Goal: Task Accomplishment & Management: Complete application form

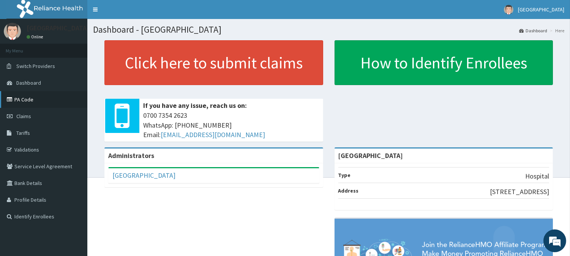
click at [44, 94] on link "PA Code" at bounding box center [43, 99] width 87 height 17
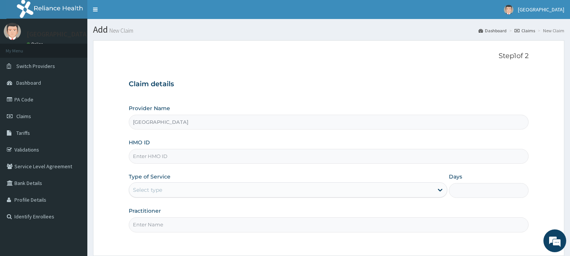
drag, startPoint x: 0, startPoint y: 0, endPoint x: 241, endPoint y: 157, distance: 287.5
click at [241, 157] on input "HMO ID" at bounding box center [329, 156] width 400 height 15
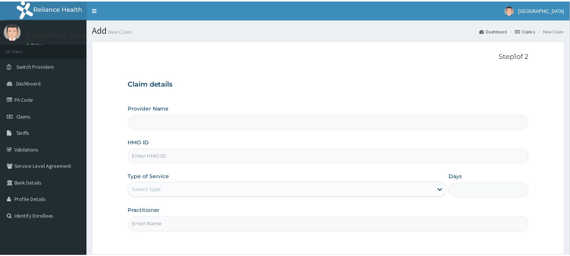
scroll to position [68, 0]
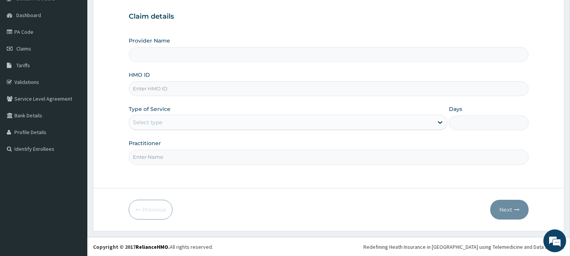
click at [211, 59] on input "Provider Name" at bounding box center [329, 54] width 400 height 15
type input "[GEOGRAPHIC_DATA]"
click at [215, 94] on input "HMO ID" at bounding box center [329, 88] width 400 height 15
click at [42, 49] on link "Claims" at bounding box center [43, 48] width 87 height 17
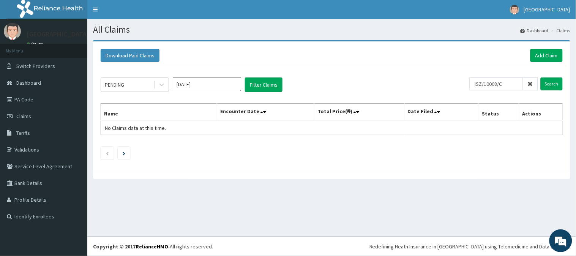
type input "ISZ/10008/C"
click at [541, 78] on input "Search" at bounding box center [552, 84] width 22 height 13
click at [560, 81] on input "Search" at bounding box center [552, 84] width 22 height 13
click at [550, 60] on link "Add Claim" at bounding box center [547, 55] width 32 height 13
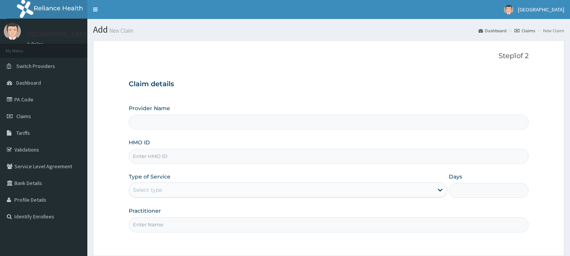
click at [261, 158] on input "HMO ID" at bounding box center [329, 156] width 400 height 15
paste input "ISZ/10008/C"
type input "ISZ/10008/C"
type input "[GEOGRAPHIC_DATA]"
type input "ISZ/10008/C"
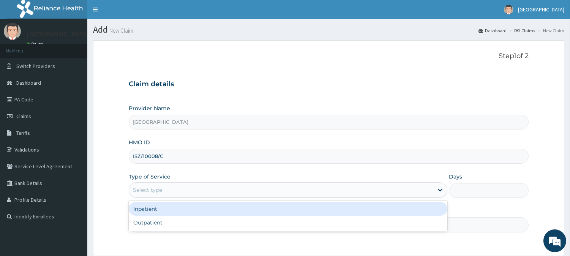
click at [226, 196] on div "Select type" at bounding box center [288, 189] width 319 height 15
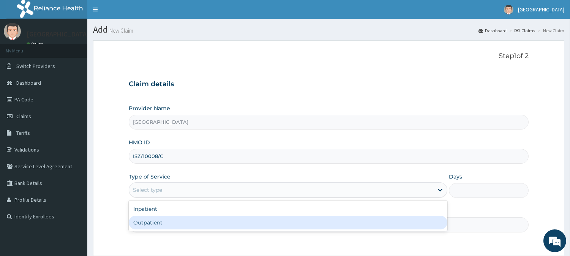
click at [219, 221] on div "Outpatient" at bounding box center [288, 223] width 319 height 14
type input "1"
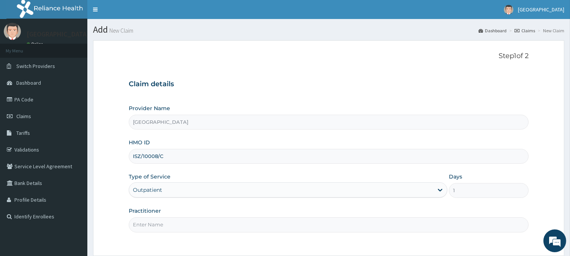
click at [209, 223] on input "Practitioner" at bounding box center [329, 224] width 400 height 15
type input "DR MUHAMMED"
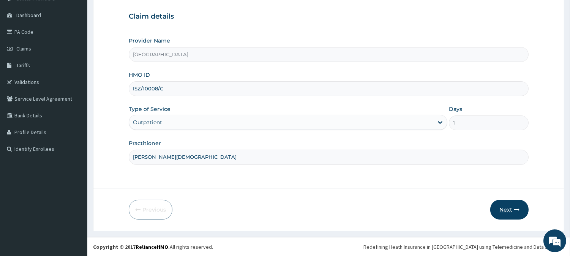
click at [508, 206] on button "Next" at bounding box center [509, 210] width 38 height 20
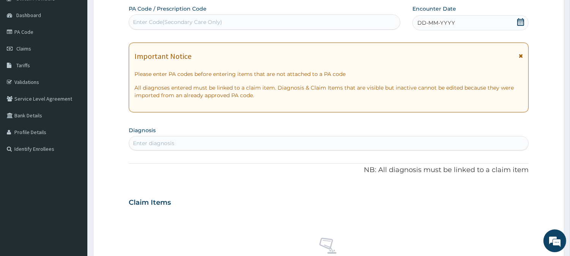
click at [242, 25] on div "Enter Code(Secondary Care Only)" at bounding box center [264, 22] width 271 height 12
paste input "PA/5387C8"
type input "PA/5387C8"
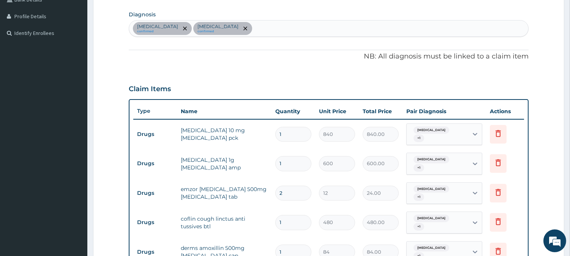
scroll to position [182, 0]
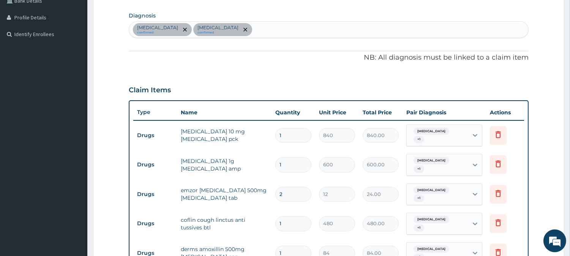
drag, startPoint x: 303, startPoint y: 131, endPoint x: 269, endPoint y: 141, distance: 35.7
click at [269, 141] on tr "Drugs loratadine 10 mg loratadine pck 1 840 840.00 Malaria + 1 Delete" at bounding box center [328, 136] width 391 height 30
type input "5"
type input "4200.00"
type input "0.00"
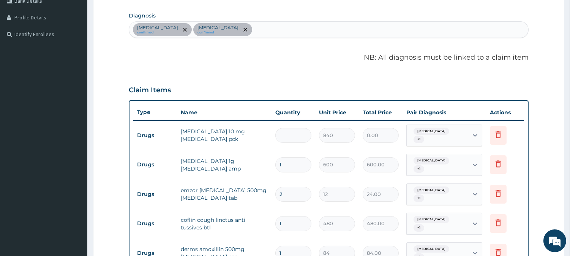
type input "1"
type input "840.00"
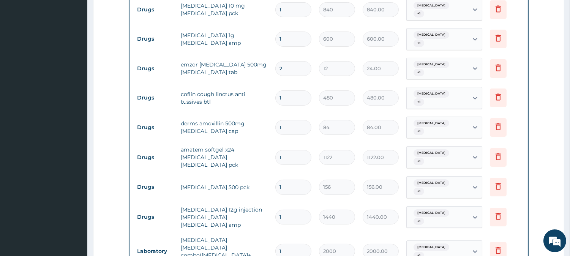
scroll to position [305, 0]
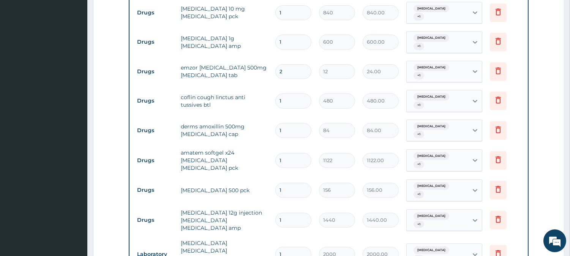
click at [302, 64] on input "2" at bounding box center [293, 71] width 36 height 15
type input "0.00"
type input "1"
type input "12.00"
type input "18"
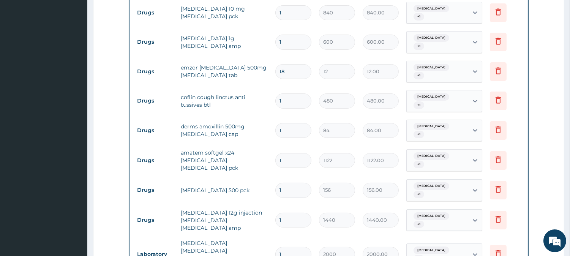
type input "216.00"
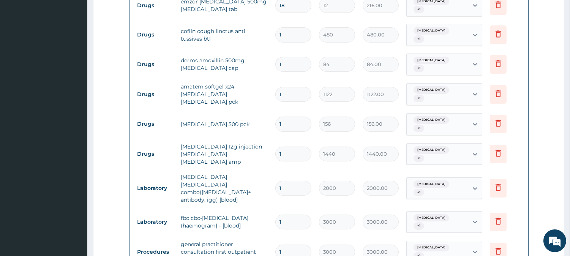
scroll to position [374, 0]
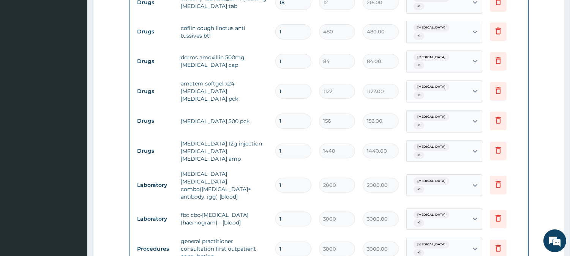
type input "18"
click at [293, 144] on input "1" at bounding box center [293, 151] width 36 height 15
click at [293, 178] on input "1" at bounding box center [293, 185] width 36 height 15
click at [294, 114] on input "1" at bounding box center [293, 121] width 36 height 15
drag, startPoint x: 294, startPoint y: 96, endPoint x: 277, endPoint y: 106, distance: 19.7
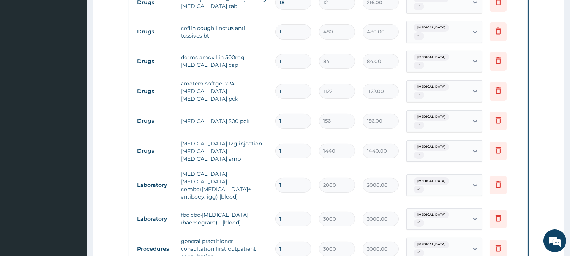
click at [277, 114] on input "1" at bounding box center [293, 121] width 36 height 15
type input "5"
type input "780.00"
type input "5"
click at [345, 204] on tr "Laboratory fbc cbc-complete blood count (haemogram) - [blood] 1 3000 3000.00 Up…" at bounding box center [328, 219] width 391 height 30
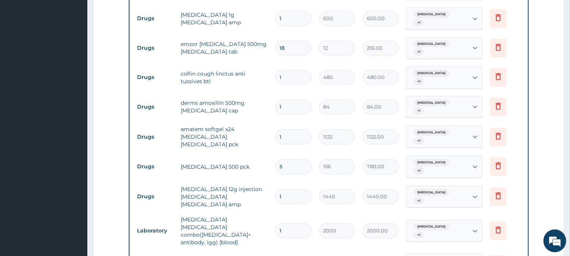
scroll to position [331, 0]
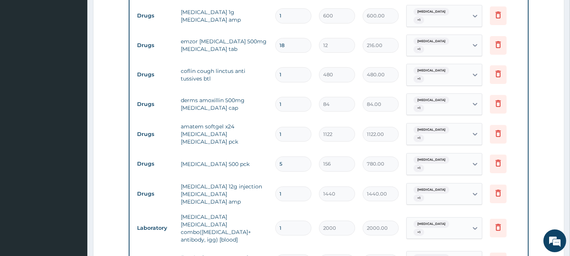
click at [293, 97] on input "1" at bounding box center [293, 104] width 36 height 15
drag, startPoint x: 291, startPoint y: 92, endPoint x: 271, endPoint y: 95, distance: 20.1
click at [271, 95] on tr "Drugs derms amoxillin 500mg amoxicillin cap 1 84 84.00 Malaria + 1 Delete" at bounding box center [328, 105] width 391 height 30
type input "6"
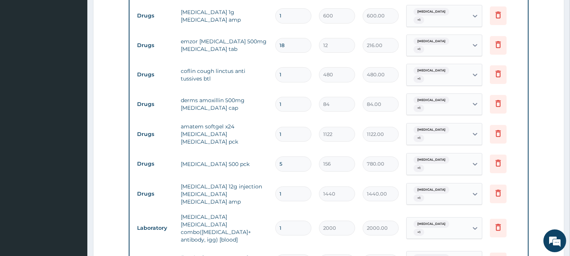
type input "504.00"
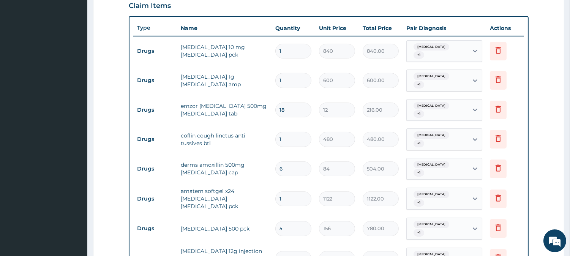
scroll to position [268, 0]
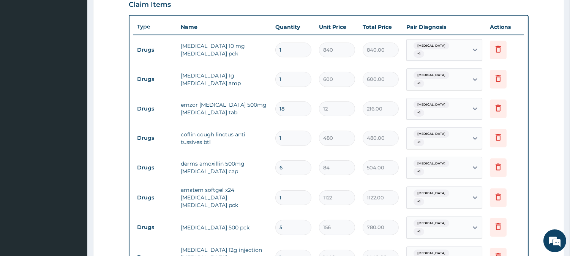
type input "6"
drag, startPoint x: 291, startPoint y: 47, endPoint x: 272, endPoint y: 54, distance: 20.5
click at [272, 54] on td "1" at bounding box center [294, 50] width 44 height 22
type input "5"
type input "4200.00"
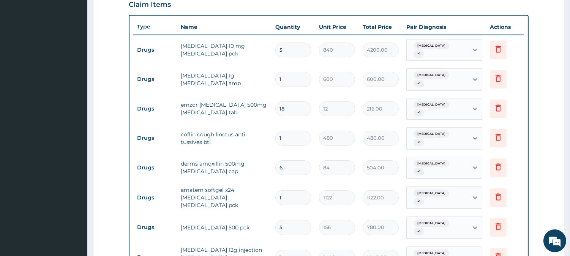
type input "0.00"
type input "1"
type input "840.00"
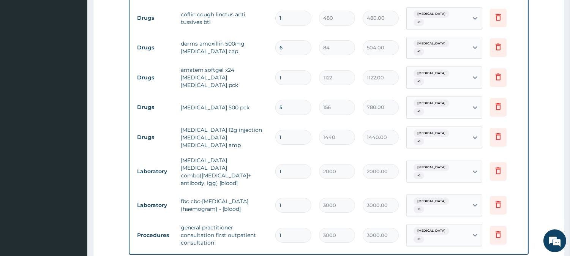
scroll to position [531, 0]
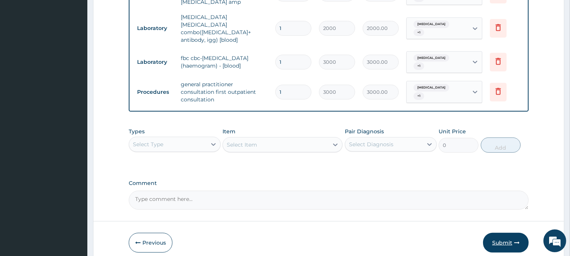
click at [504, 233] on button "Submit" at bounding box center [506, 243] width 46 height 20
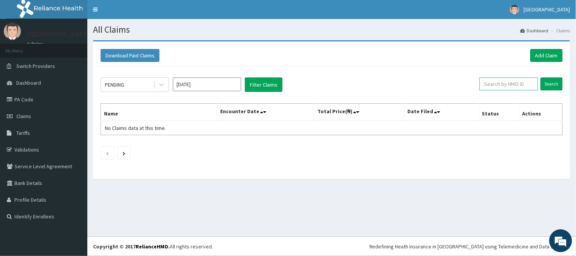
click at [508, 86] on input "text" at bounding box center [509, 84] width 59 height 13
paste input "vtl/10072/b"
type input "vtl/10072/b"
click at [541, 78] on input "Search" at bounding box center [552, 84] width 22 height 13
click at [552, 52] on link "Add Claim" at bounding box center [547, 55] width 32 height 13
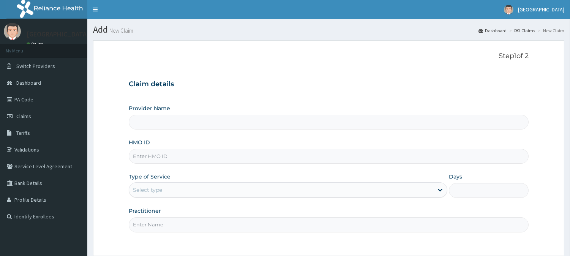
click at [291, 149] on input "HMO ID" at bounding box center [329, 156] width 400 height 15
type input "[GEOGRAPHIC_DATA]"
paste input "vtl/10072/b"
type input "VTL/10072/b"
click at [194, 186] on div "Select type" at bounding box center [281, 190] width 304 height 12
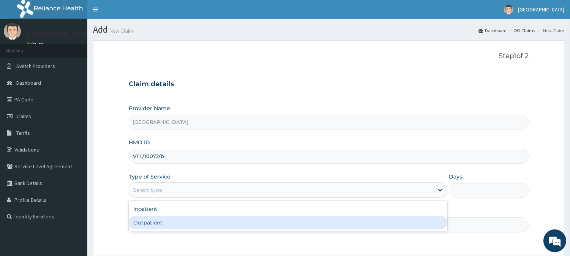
click at [190, 221] on div "Outpatient" at bounding box center [288, 223] width 319 height 14
type input "1"
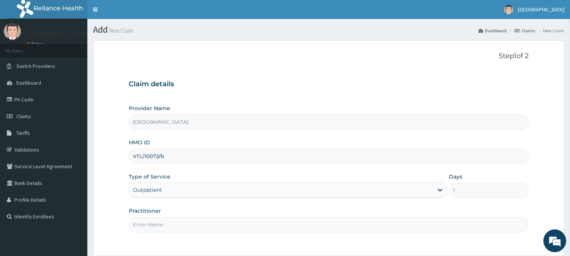
click at [185, 225] on input "Practitioner" at bounding box center [329, 224] width 400 height 15
type input "DR MUHAMMED"
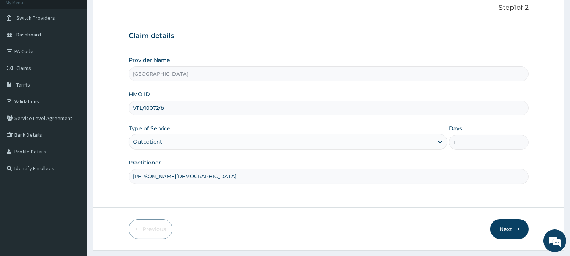
scroll to position [56, 0]
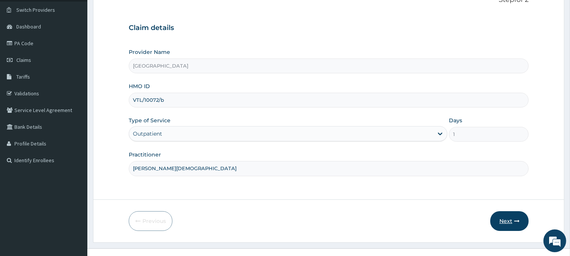
click at [518, 217] on button "Next" at bounding box center [509, 221] width 38 height 20
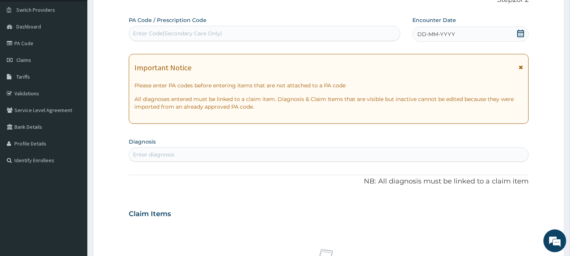
click at [239, 27] on div "Enter Code(Secondary Care Only)" at bounding box center [264, 33] width 271 height 12
type input "V"
paste input "PA/C31CCF"
type input "PA/C31CCF"
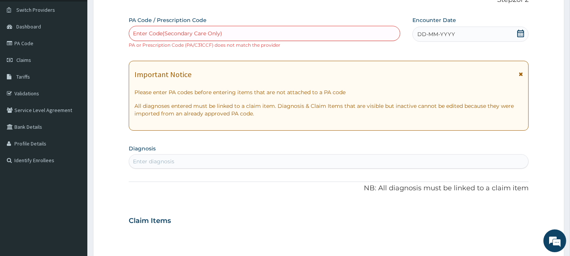
paste input "PA/C31CCF"
type input "PA/C31CCF"
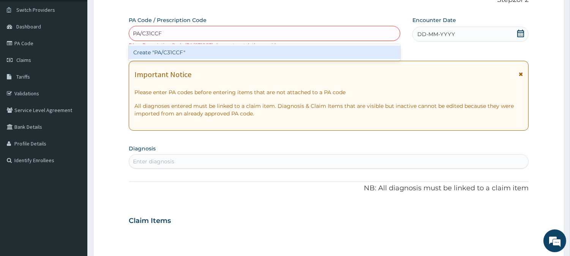
click at [250, 44] on div "Create "PA/C31CCF"" at bounding box center [265, 52] width 272 height 17
click at [255, 48] on div "Create "PA/C31CCF"" at bounding box center [265, 53] width 272 height 14
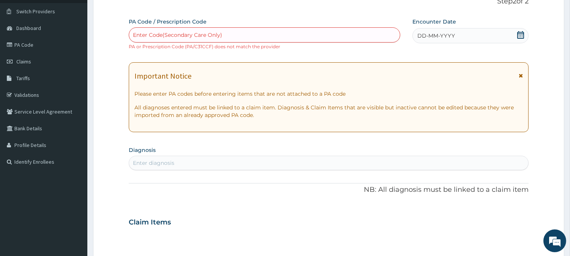
scroll to position [55, 0]
click at [210, 28] on div "Enter Code(Secondary Care Only)" at bounding box center [264, 34] width 271 height 12
paste input "PA/C31CCF"
type input "PA/C31CCF"
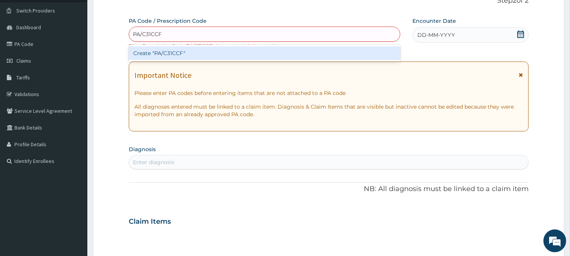
click at [220, 50] on div "Create "PA/C31CCF"" at bounding box center [265, 53] width 272 height 14
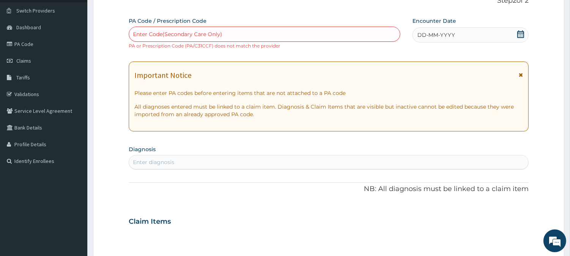
click at [241, 35] on div "Enter Code(Secondary Care Only)" at bounding box center [264, 34] width 271 height 12
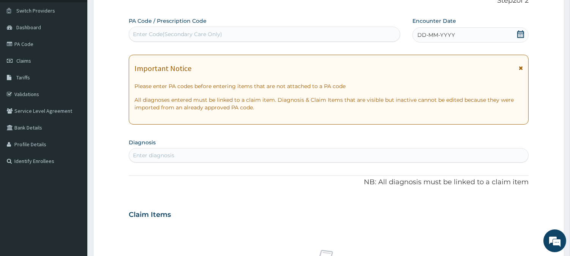
paste input "PA/C31CCF"
type input "PA/C31CCF"
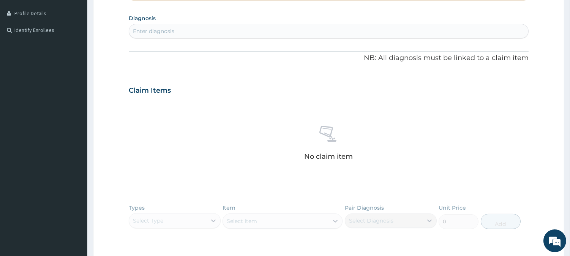
scroll to position [289, 0]
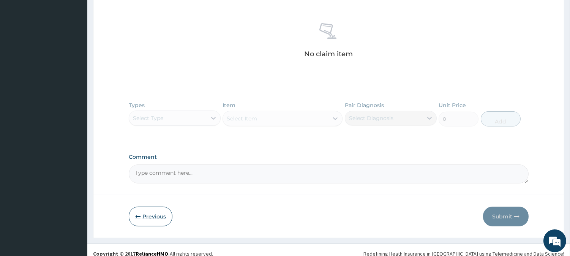
click at [158, 215] on button "Previous" at bounding box center [151, 217] width 44 height 20
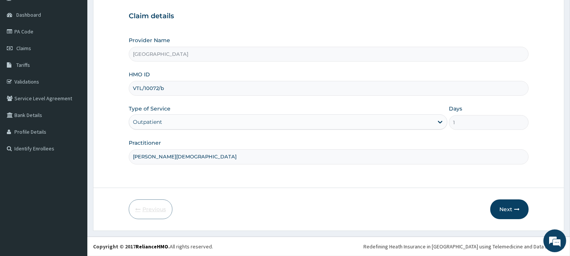
scroll to position [68, 0]
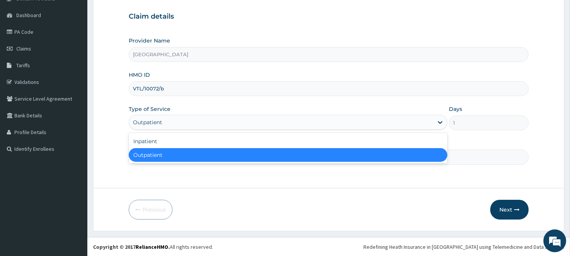
click at [306, 120] on div "Outpatient" at bounding box center [281, 122] width 304 height 12
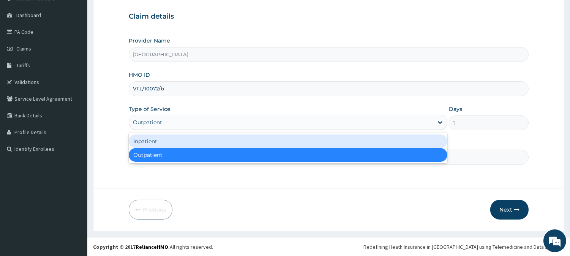
click at [271, 141] on div "Inpatient" at bounding box center [288, 141] width 319 height 14
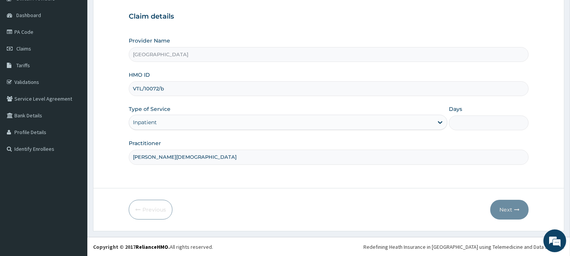
click at [430, 128] on div "Inpatient" at bounding box center [281, 122] width 304 height 12
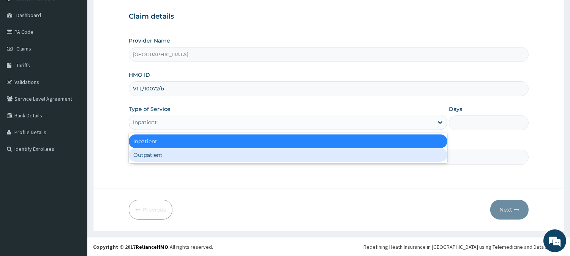
click at [376, 155] on div "Outpatient" at bounding box center [288, 155] width 319 height 14
type input "1"
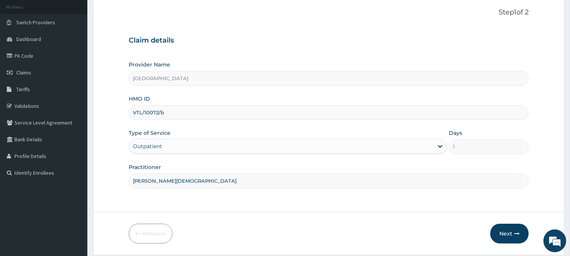
scroll to position [43, 0]
click at [513, 227] on button "Next" at bounding box center [509, 234] width 38 height 20
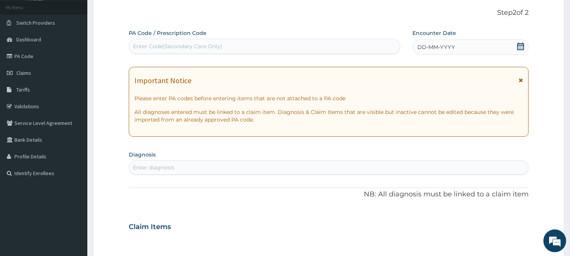
click at [255, 39] on div "Enter Code(Secondary Care Only)" at bounding box center [265, 46] width 272 height 15
paste input "PA/C31CCF"
type input "PA/C31CCF"
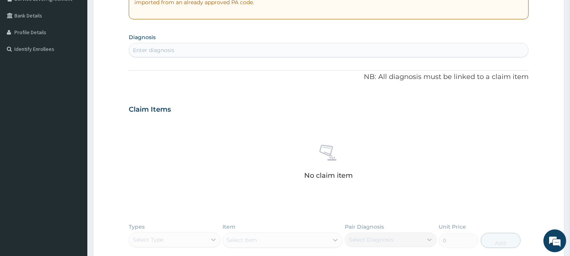
scroll to position [268, 0]
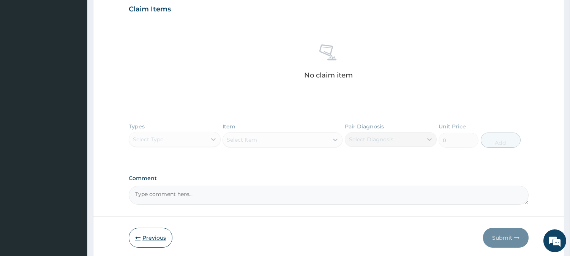
click at [136, 237] on icon "button" at bounding box center [137, 237] width 5 height 5
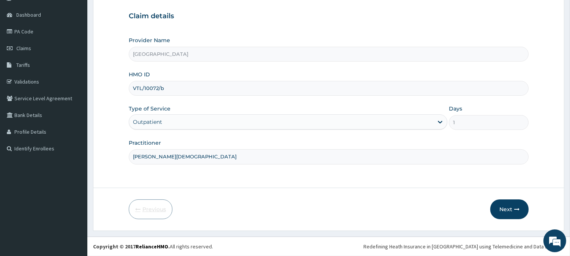
scroll to position [68, 0]
click at [222, 96] on div "Provider Name Al Imaan Hospital HMO ID VTL/10072/b Type of Service Outpatient D…" at bounding box center [329, 101] width 400 height 128
click at [198, 93] on input "VTL/10072/b" at bounding box center [329, 88] width 400 height 15
drag, startPoint x: 194, startPoint y: 93, endPoint x: 111, endPoint y: 115, distance: 85.3
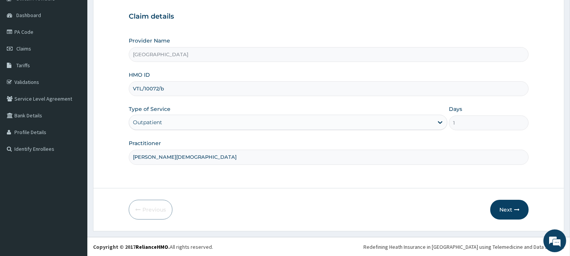
click at [111, 115] on form "Step 1 of 2 Claim details Provider Name Al Imaan Hospital HMO ID VTL/10072/b Ty…" at bounding box center [328, 102] width 471 height 259
paste input "PRS/10031/G"
type input "PRS/10031/G"
click at [508, 210] on button "Next" at bounding box center [509, 210] width 38 height 20
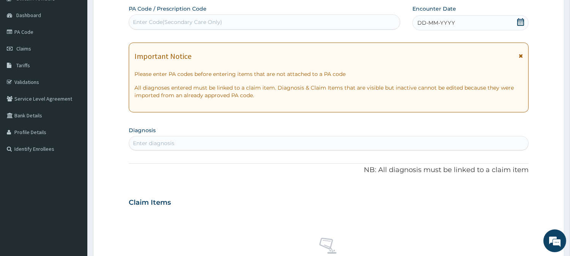
click at [508, 210] on div "Claim Items No claim item" at bounding box center [329, 245] width 400 height 109
click at [229, 17] on div "Enter Code(Secondary Care Only)" at bounding box center [264, 22] width 271 height 12
paste input "PA/5A2F0B"
type input "PA/5A2F0B"
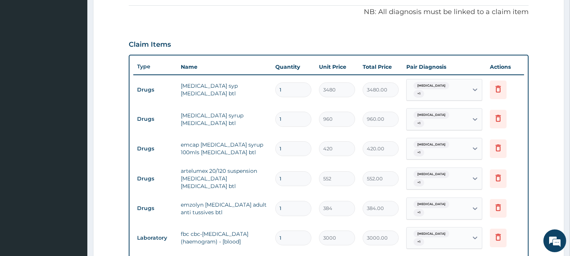
scroll to position [461, 0]
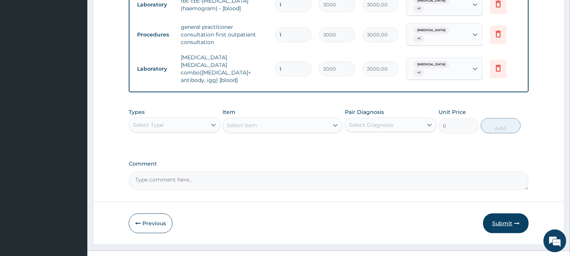
click at [513, 214] on button "Submit" at bounding box center [506, 224] width 46 height 20
